Goal: Navigation & Orientation: Find specific page/section

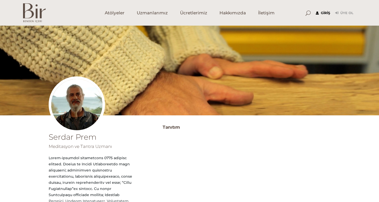
click at [324, 13] on link "Giriş" at bounding box center [323, 13] width 14 height 6
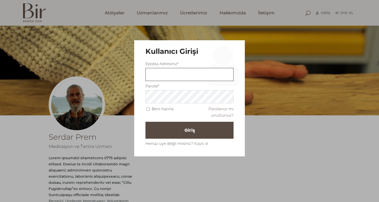
click at [188, 74] on input "text" at bounding box center [189, 74] width 88 height 13
type input "[EMAIL_ADDRESS][DOMAIN_NAME]"
click at [145, 122] on button "Giriş" at bounding box center [189, 130] width 88 height 17
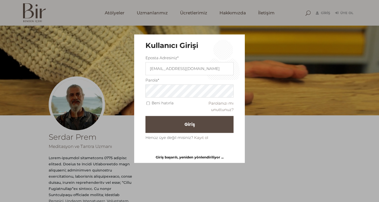
click at [148, 110] on div "Beni hatırla Parolanızı mı unuttunuz?" at bounding box center [189, 105] width 88 height 13
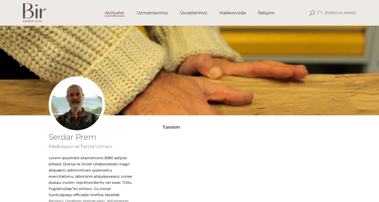
click at [113, 15] on span "Atölyeler" at bounding box center [115, 13] width 20 height 6
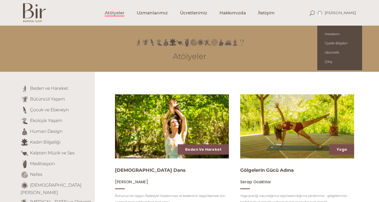
click at [339, 12] on span "[PERSON_NAME]" at bounding box center [340, 12] width 31 height 5
click at [354, 43] on span "Üyelik Bilgileri" at bounding box center [340, 43] width 30 height 4
click at [355, 44] on span "Üyelik Bilgileri" at bounding box center [340, 43] width 30 height 4
click at [355, 41] on span "Üyelik Bilgileri" at bounding box center [340, 43] width 30 height 4
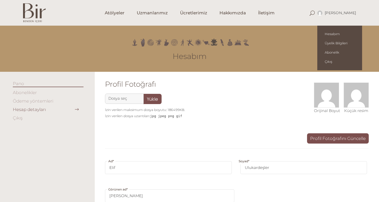
click at [335, 14] on span "[PERSON_NAME]" at bounding box center [336, 12] width 39 height 5
click at [341, 34] on span "Hesabım" at bounding box center [340, 34] width 30 height 4
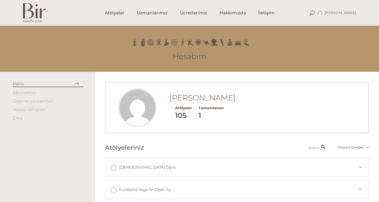
click at [36, 108] on link "Hesap detayları" at bounding box center [29, 109] width 33 height 5
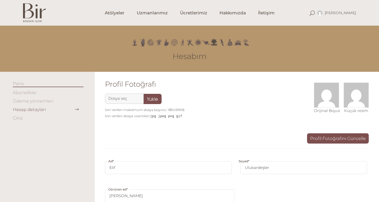
click at [30, 102] on link "Ödeme yöntemleri" at bounding box center [33, 100] width 40 height 5
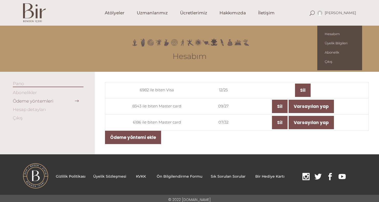
click at [341, 11] on span "[PERSON_NAME]" at bounding box center [340, 12] width 31 height 5
click at [355, 43] on span "Üyelik Bilgileri" at bounding box center [340, 43] width 30 height 4
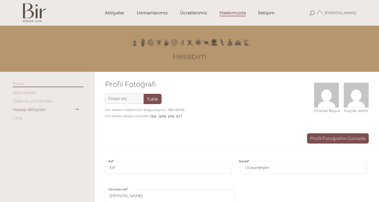
click at [231, 14] on span "Hakkımızda" at bounding box center [232, 13] width 26 height 6
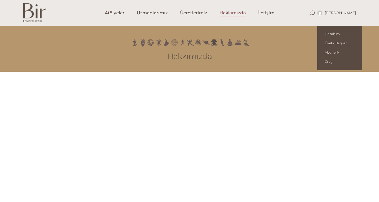
click at [341, 10] on div "[PERSON_NAME]" at bounding box center [336, 13] width 39 height 26
click at [343, 35] on span "Hesabım" at bounding box center [340, 34] width 30 height 4
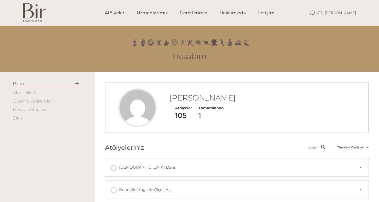
click at [49, 103] on link "Ödeme yöntemleri" at bounding box center [33, 100] width 40 height 5
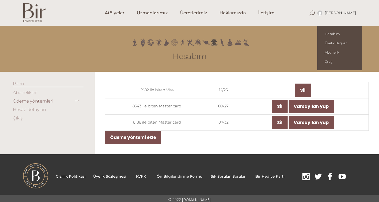
click at [341, 15] on div "[PERSON_NAME]" at bounding box center [336, 13] width 39 height 26
click at [351, 43] on span "Üyelik Bilgileri" at bounding box center [340, 43] width 30 height 4
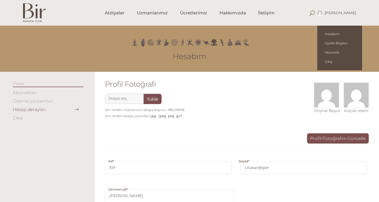
click at [340, 16] on div "[PERSON_NAME]" at bounding box center [336, 13] width 39 height 26
click at [342, 52] on span "Abonelik" at bounding box center [340, 52] width 30 height 4
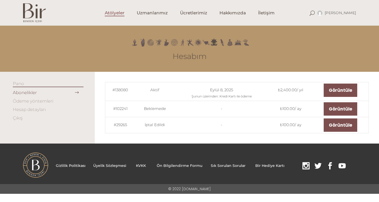
click at [115, 12] on span "Atölyeler" at bounding box center [115, 13] width 20 height 6
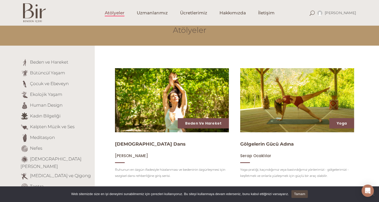
scroll to position [18, 0]
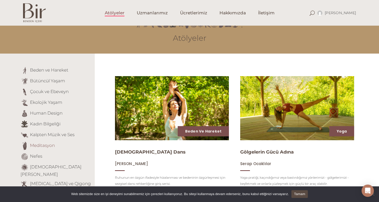
click at [50, 147] on link "Meditasyon" at bounding box center [42, 145] width 25 height 5
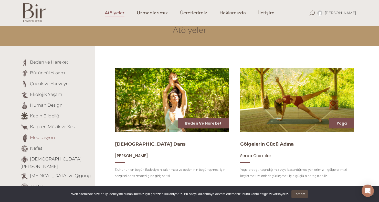
scroll to position [35, 0]
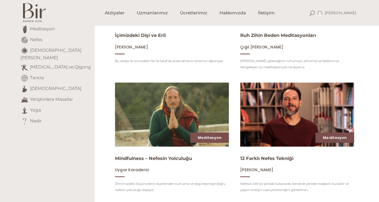
scroll to position [135, 0]
click at [36, 75] on link "Tantra" at bounding box center [37, 77] width 14 height 5
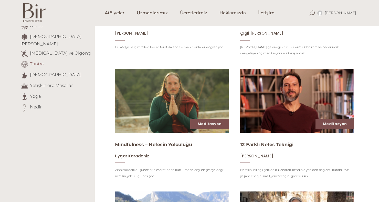
scroll to position [151, 0]
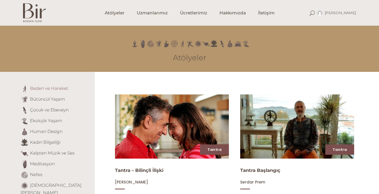
click at [62, 86] on link "Beden ve Hareket" at bounding box center [49, 88] width 38 height 5
